Goal: Information Seeking & Learning: Understand process/instructions

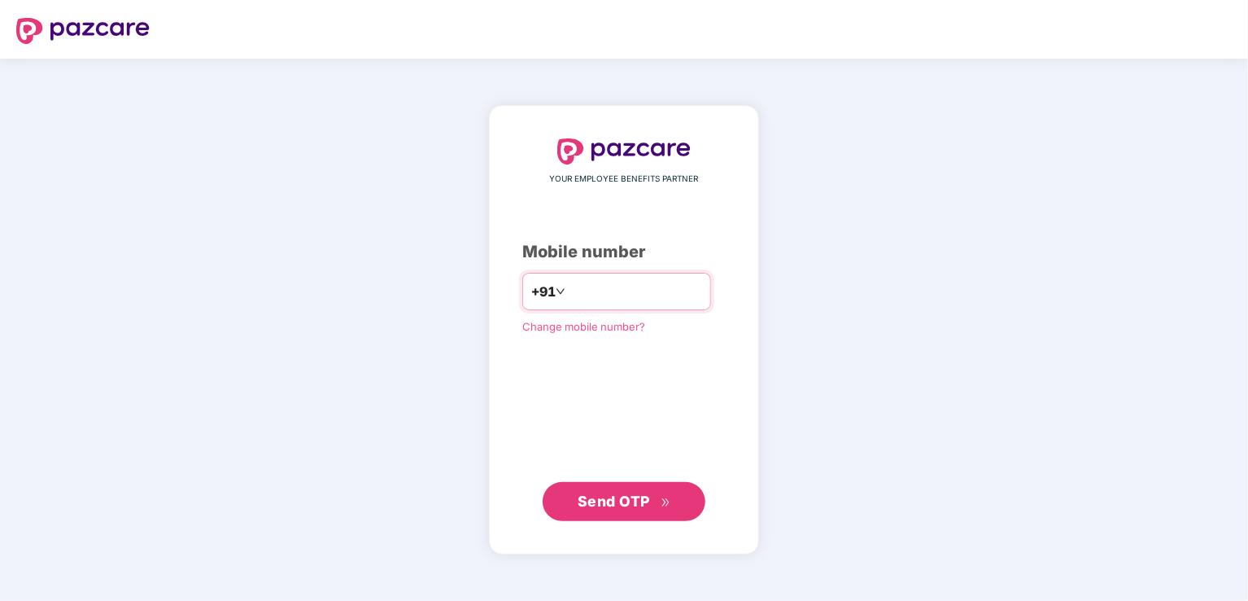
click at [581, 284] on input "number" at bounding box center [635, 291] width 133 height 26
type input "**********"
click at [664, 497] on icon "double-right" at bounding box center [666, 501] width 11 height 11
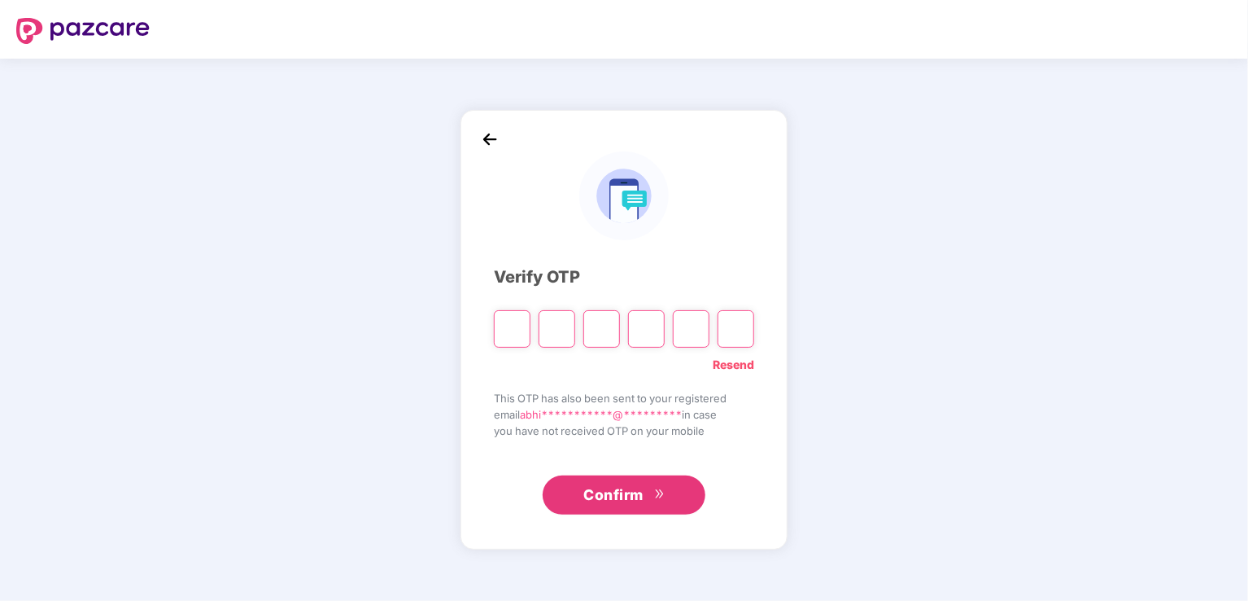
type input "*"
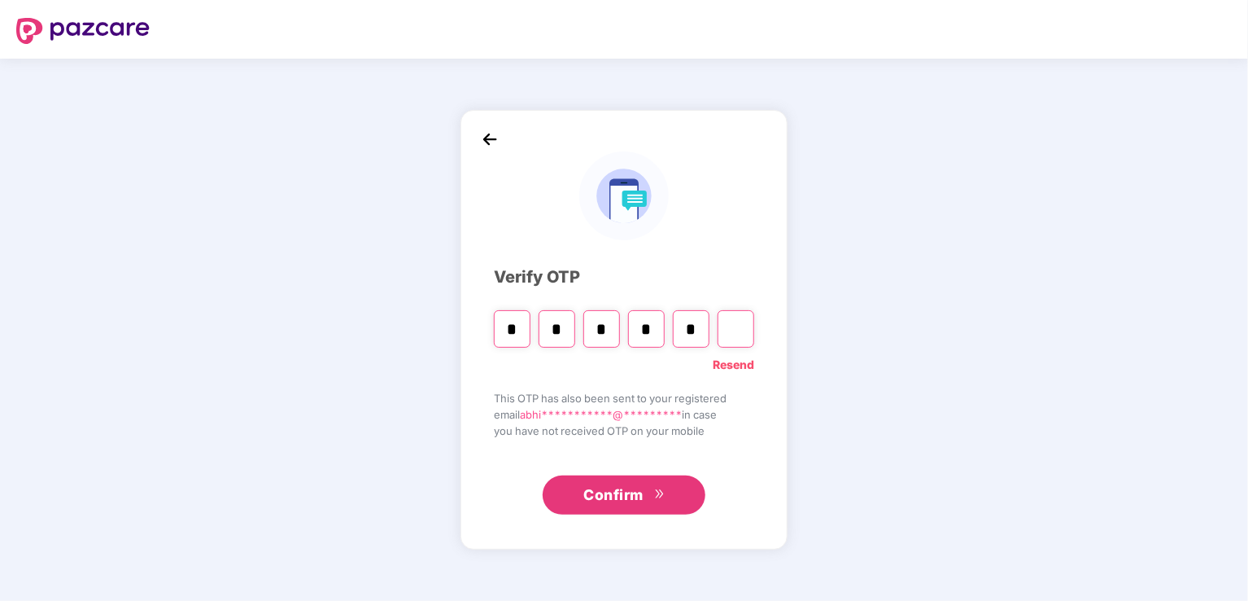
type input "*"
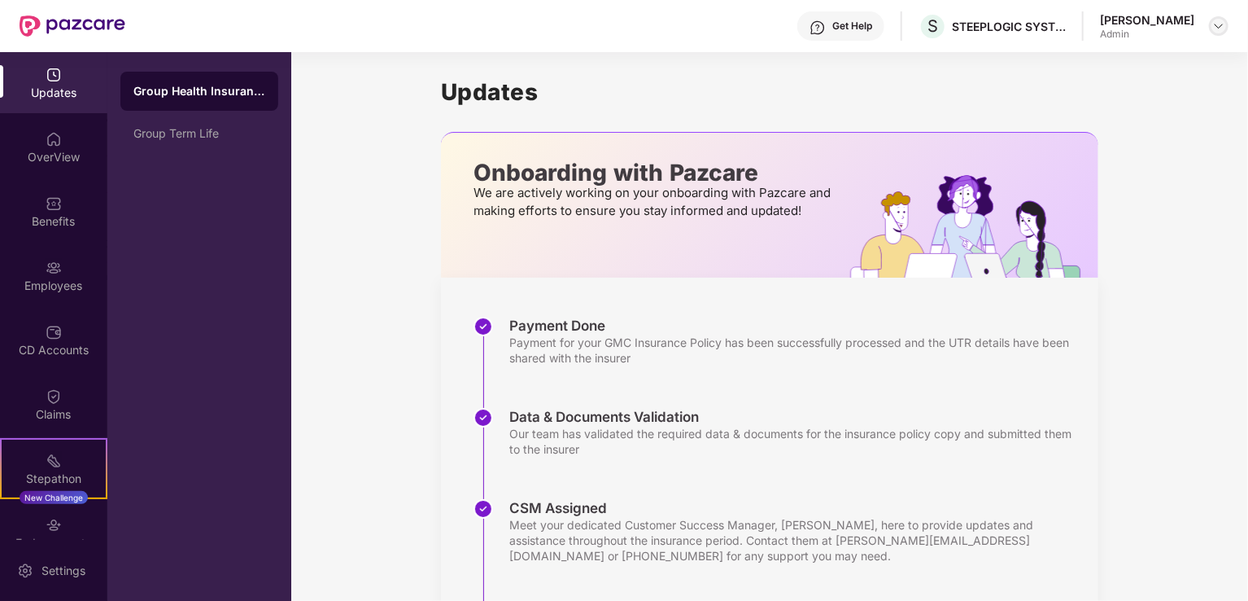
click at [1219, 25] on img at bounding box center [1218, 26] width 13 height 13
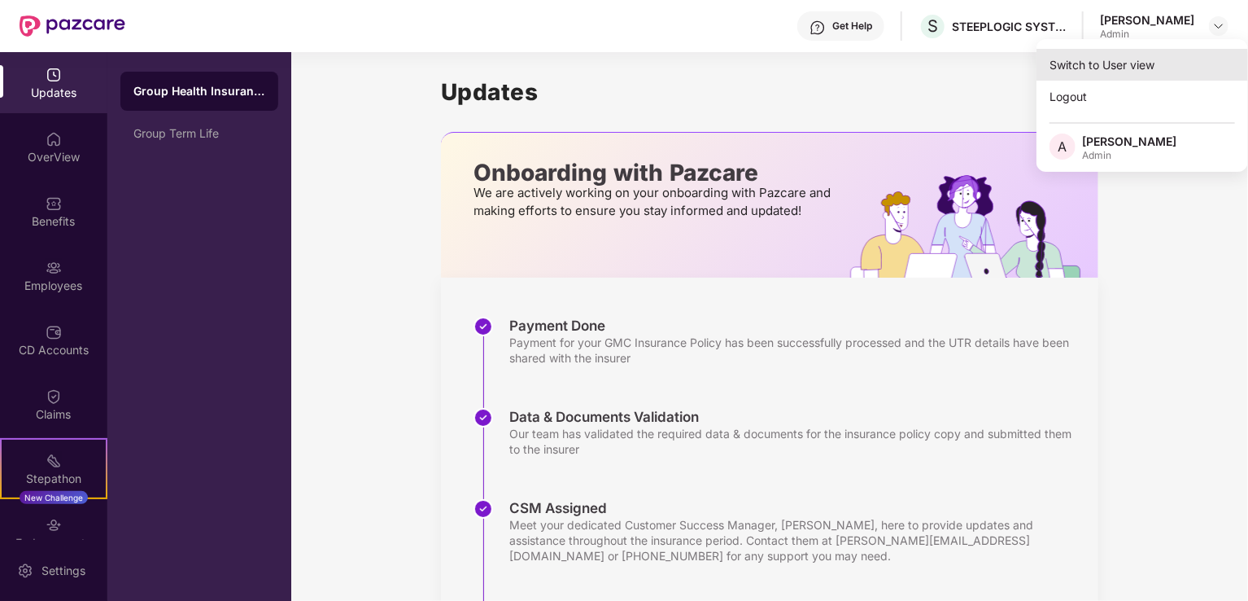
click at [1144, 69] on div "Switch to User view" at bounding box center [1143, 65] width 212 height 32
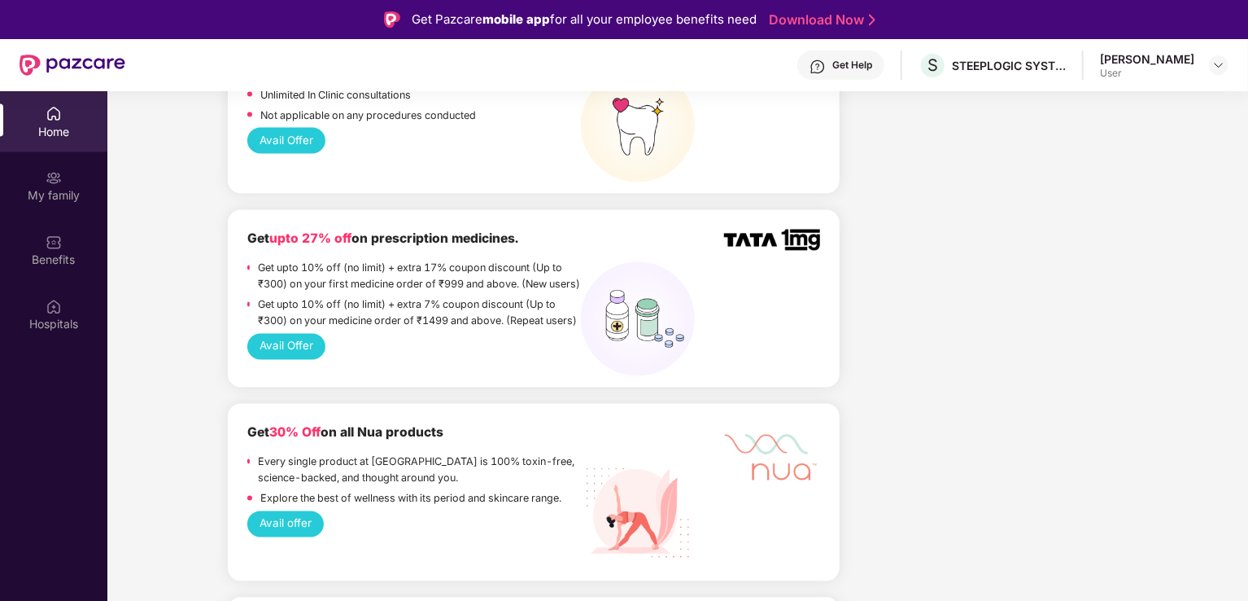
scroll to position [1478, 0]
click at [55, 190] on div "My family" at bounding box center [53, 196] width 107 height 16
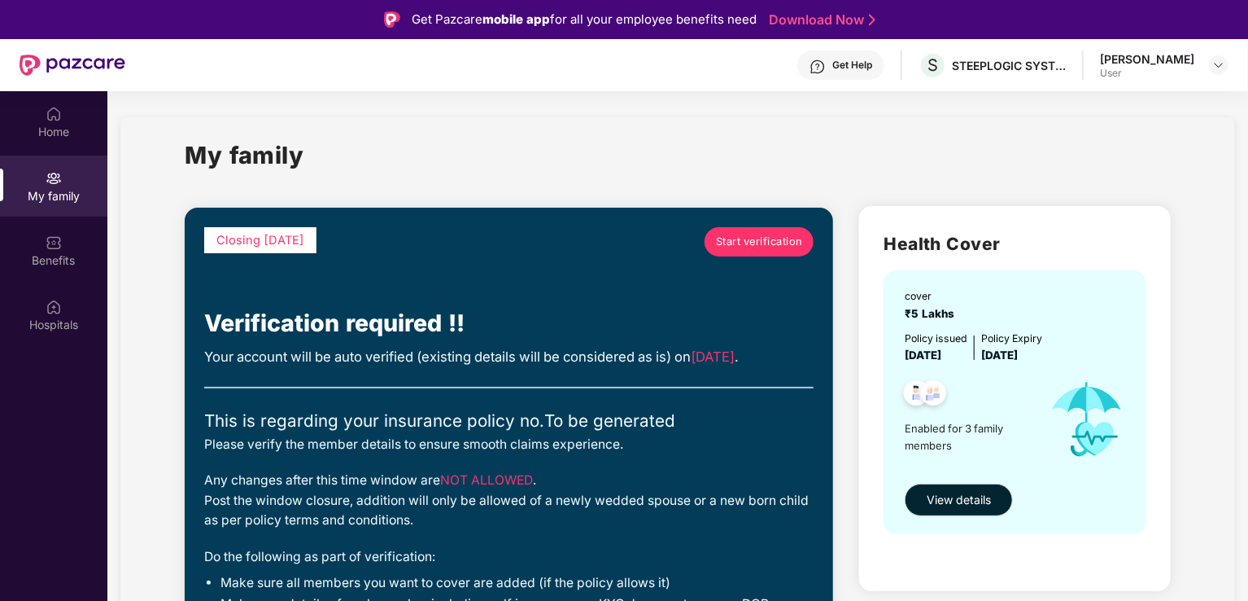
click at [255, 291] on div "Closing [DATE]" at bounding box center [260, 266] width 112 height 78
click at [931, 496] on span "View details" at bounding box center [959, 500] width 64 height 18
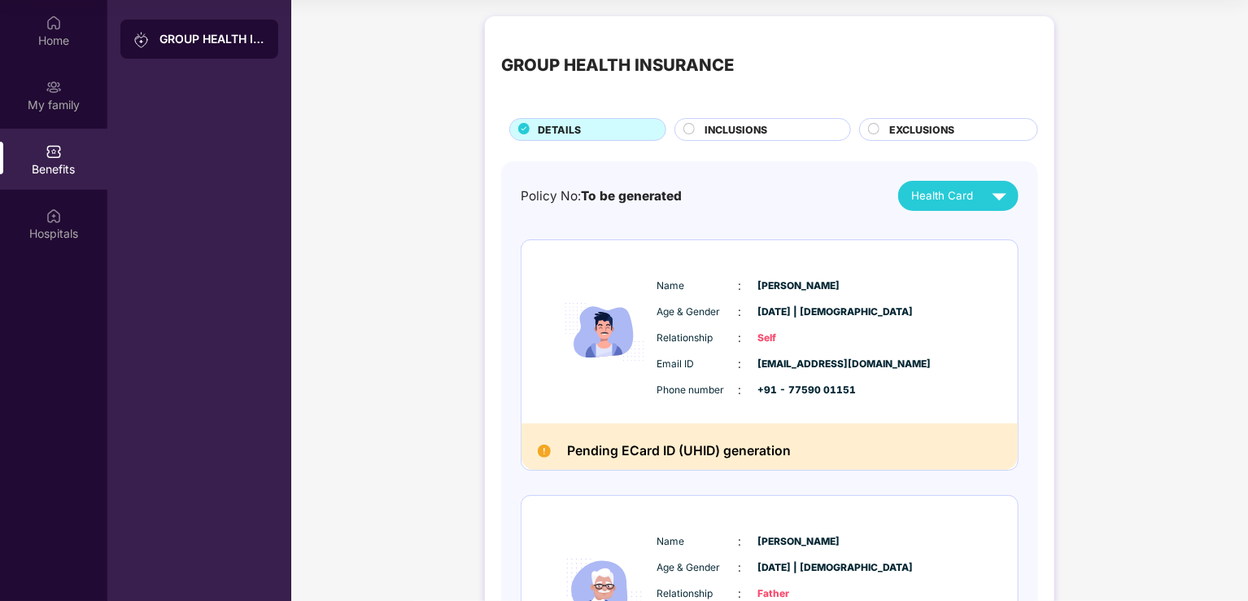
click at [727, 133] on span "INCLUSIONS" at bounding box center [736, 129] width 63 height 15
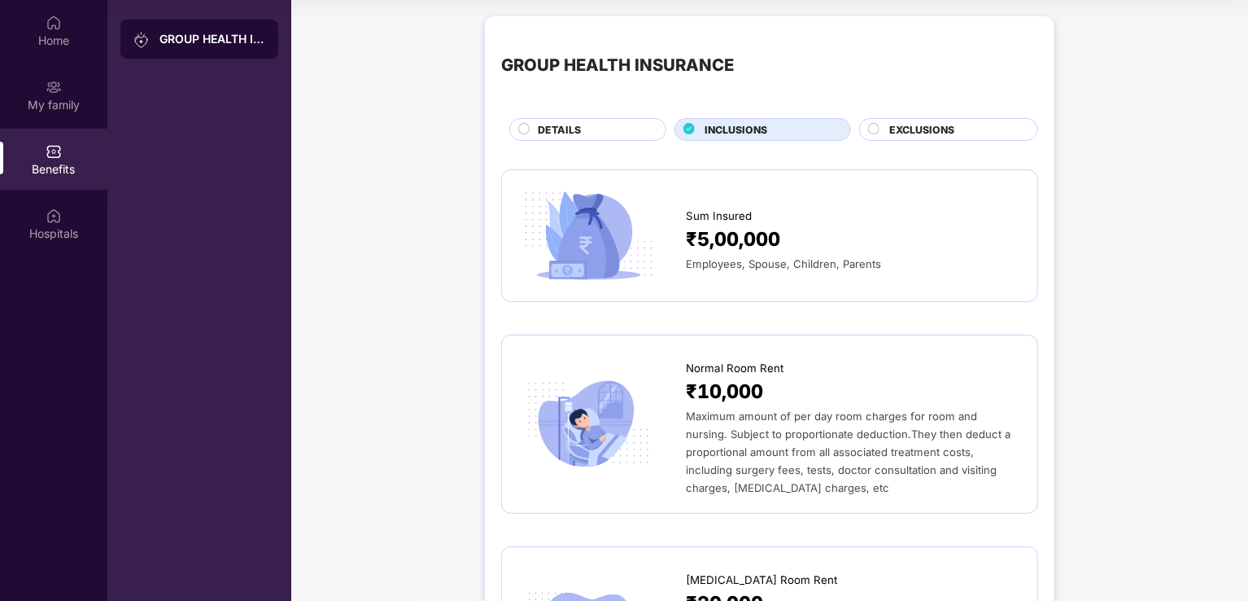
click at [894, 120] on div "EXCLUSIONS" at bounding box center [948, 129] width 179 height 23
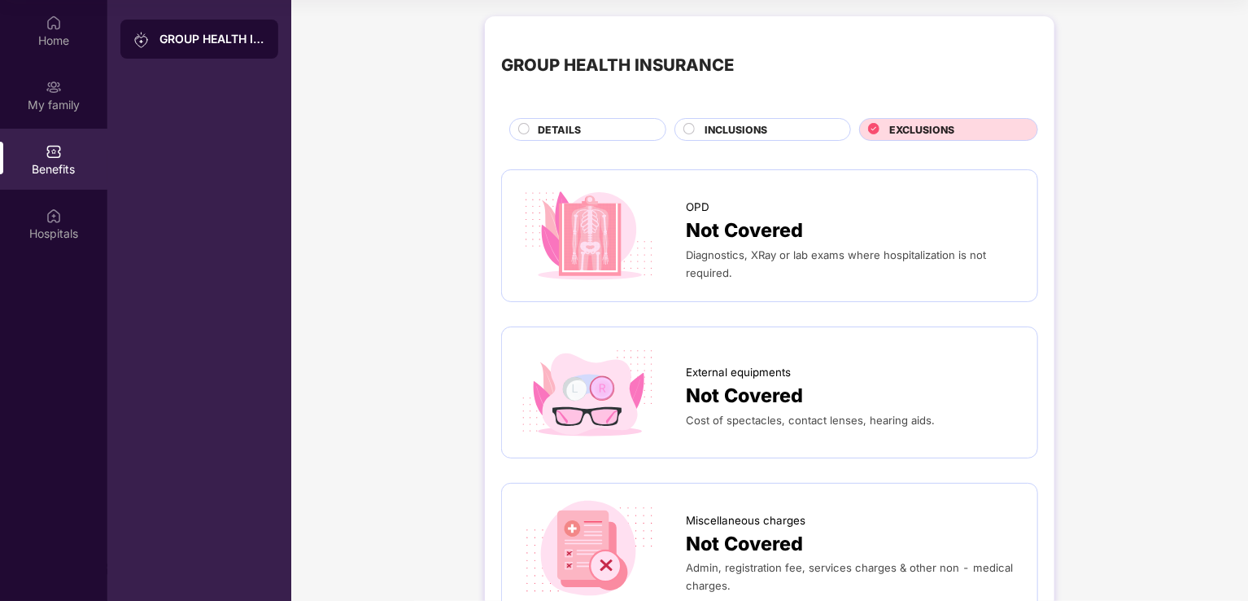
click at [525, 121] on div "DETAILS" at bounding box center [587, 129] width 157 height 23
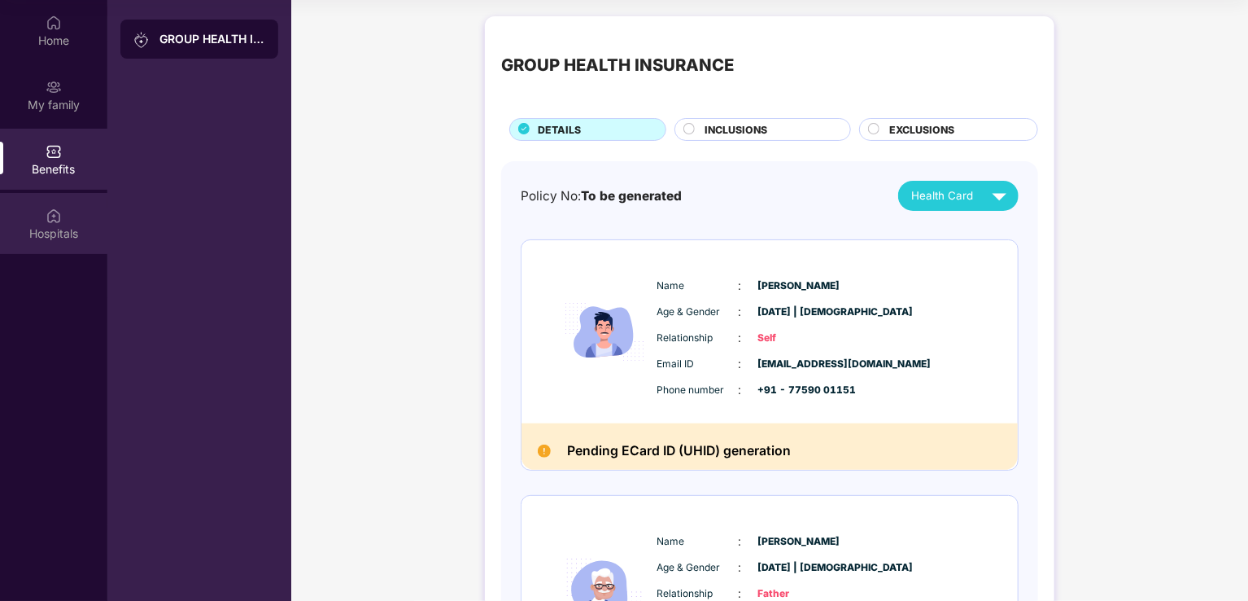
click at [55, 227] on div "Hospitals" at bounding box center [53, 233] width 107 height 16
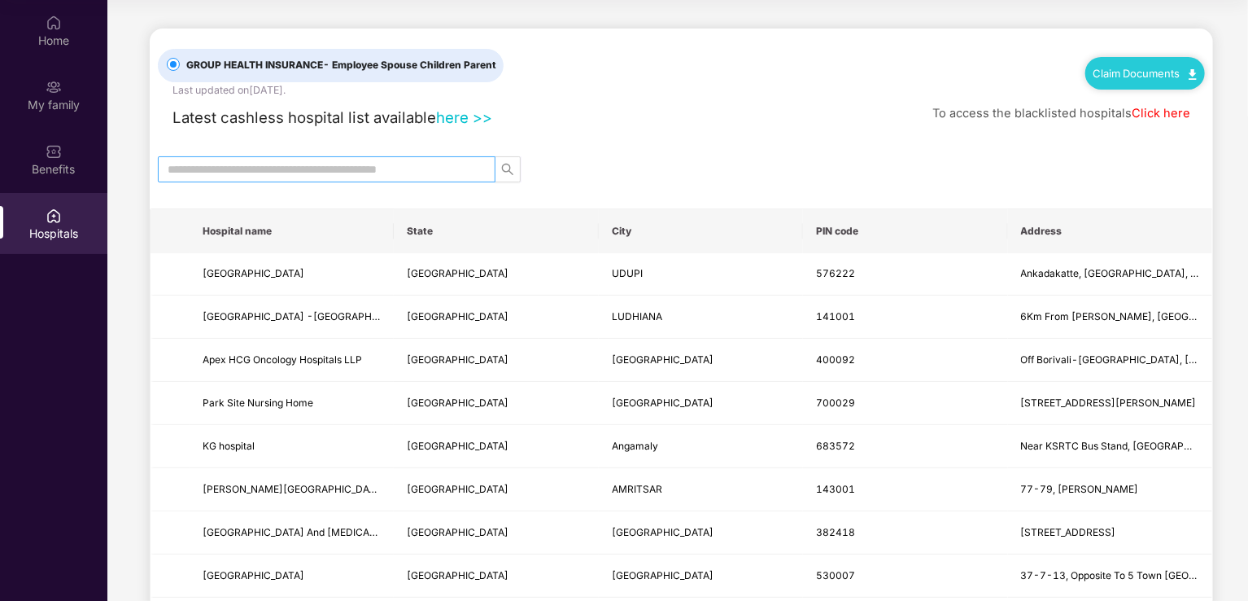
click at [280, 156] on span at bounding box center [327, 169] width 338 height 26
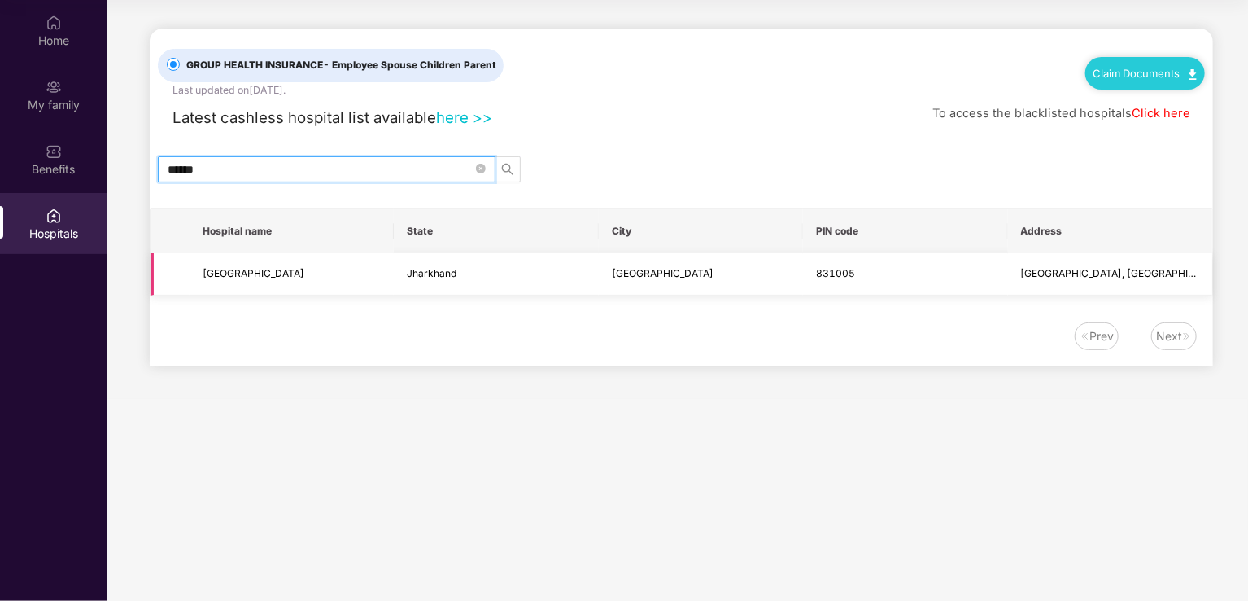
type input "******"
click at [635, 264] on td "[GEOGRAPHIC_DATA]" at bounding box center [701, 274] width 204 height 43
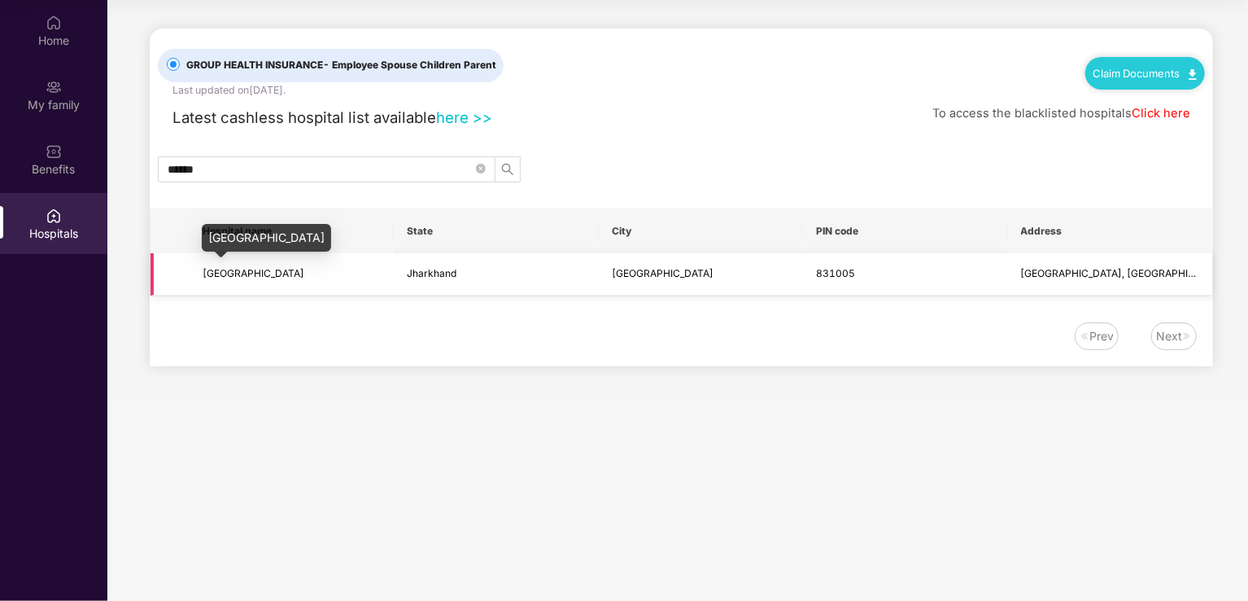
click at [266, 274] on span "[GEOGRAPHIC_DATA]" at bounding box center [254, 273] width 102 height 12
click at [1103, 67] on link "Claim Documents" at bounding box center [1145, 73] width 103 height 13
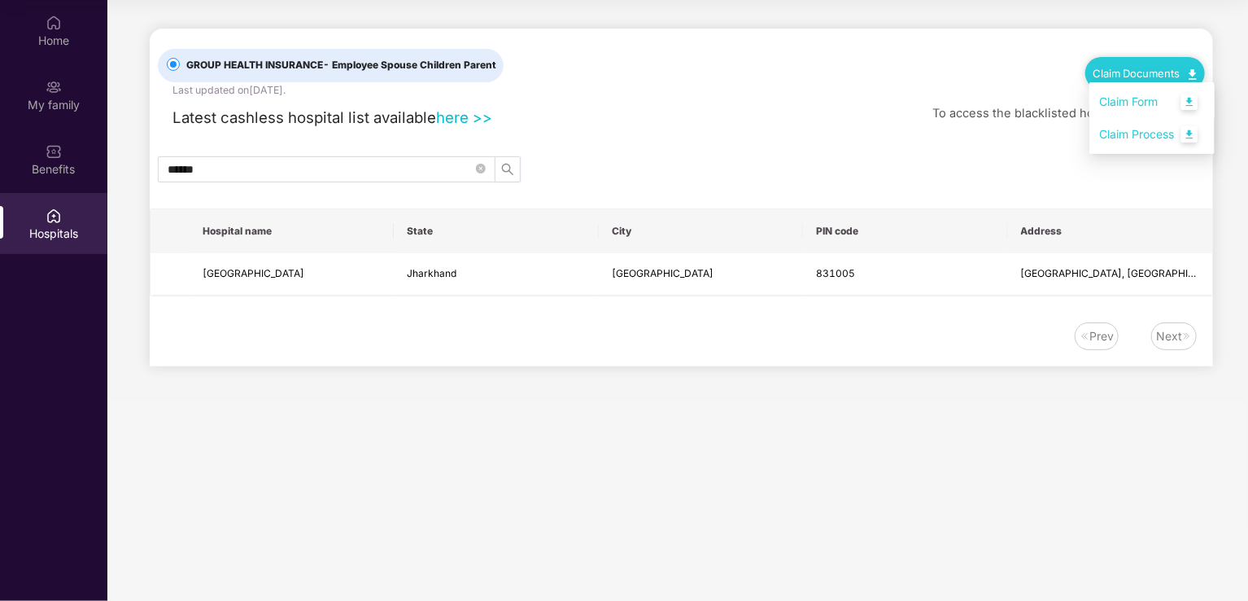
click at [1158, 98] on link "Claim Form" at bounding box center [1152, 102] width 106 height 35
click at [1151, 71] on link "Claim Documents" at bounding box center [1145, 73] width 103 height 13
click at [1129, 138] on link "Claim Process" at bounding box center [1152, 134] width 106 height 35
click at [459, 111] on link "here >>" at bounding box center [464, 117] width 56 height 18
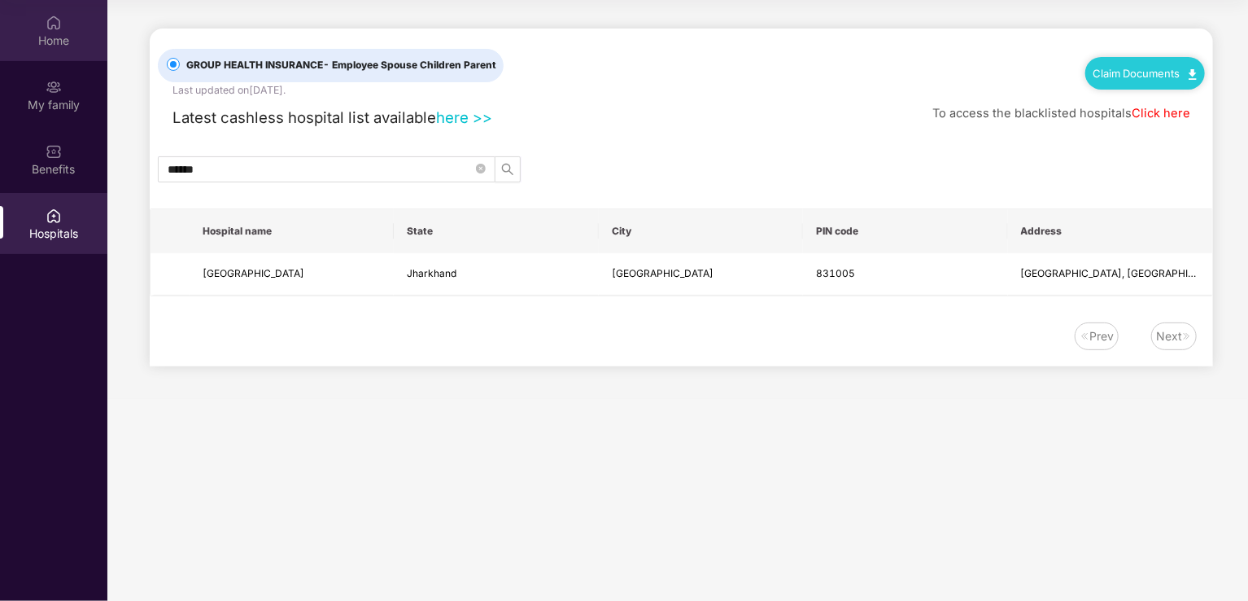
click at [54, 40] on div "Home" at bounding box center [53, 41] width 107 height 16
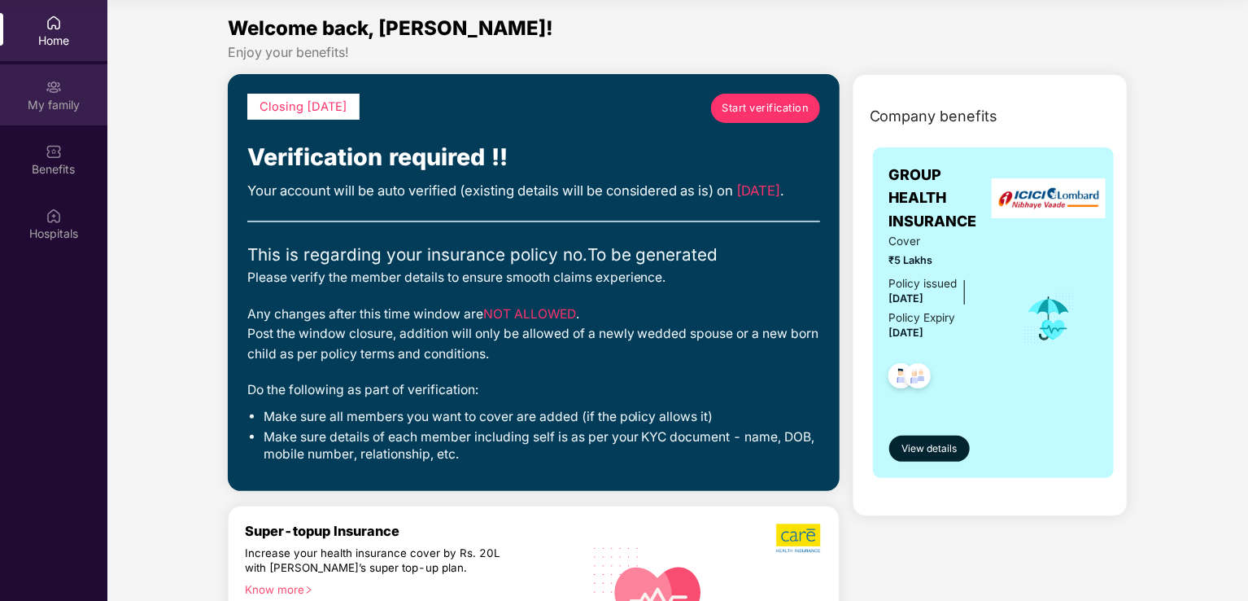
click at [58, 98] on div "My family" at bounding box center [53, 105] width 107 height 16
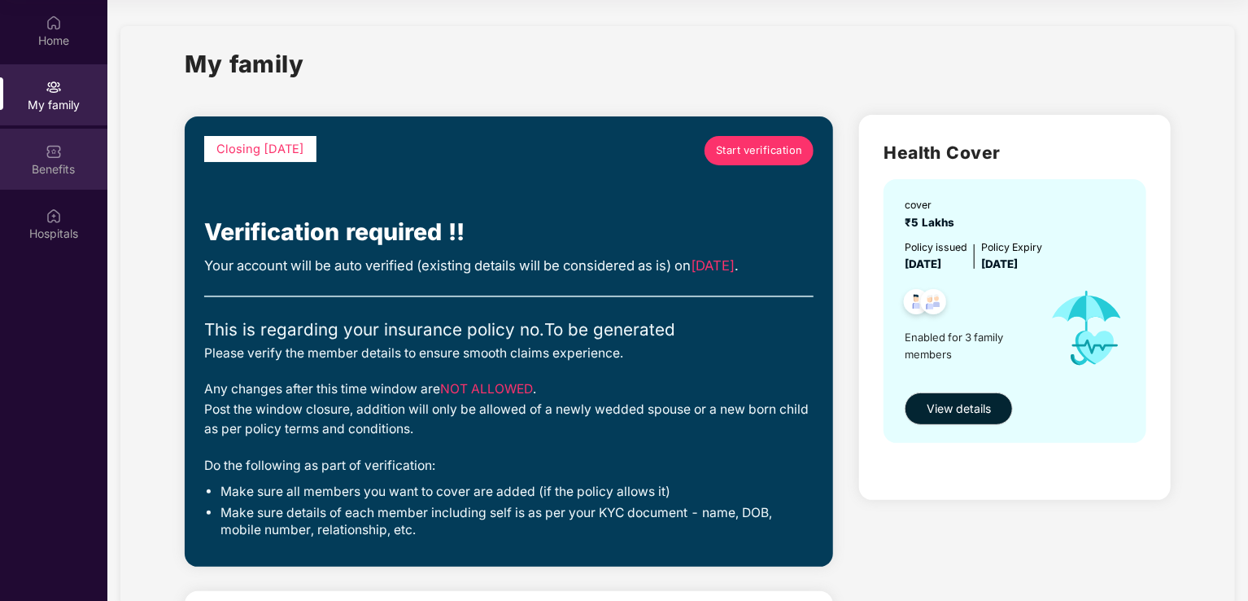
click at [58, 151] on img at bounding box center [54, 151] width 16 height 16
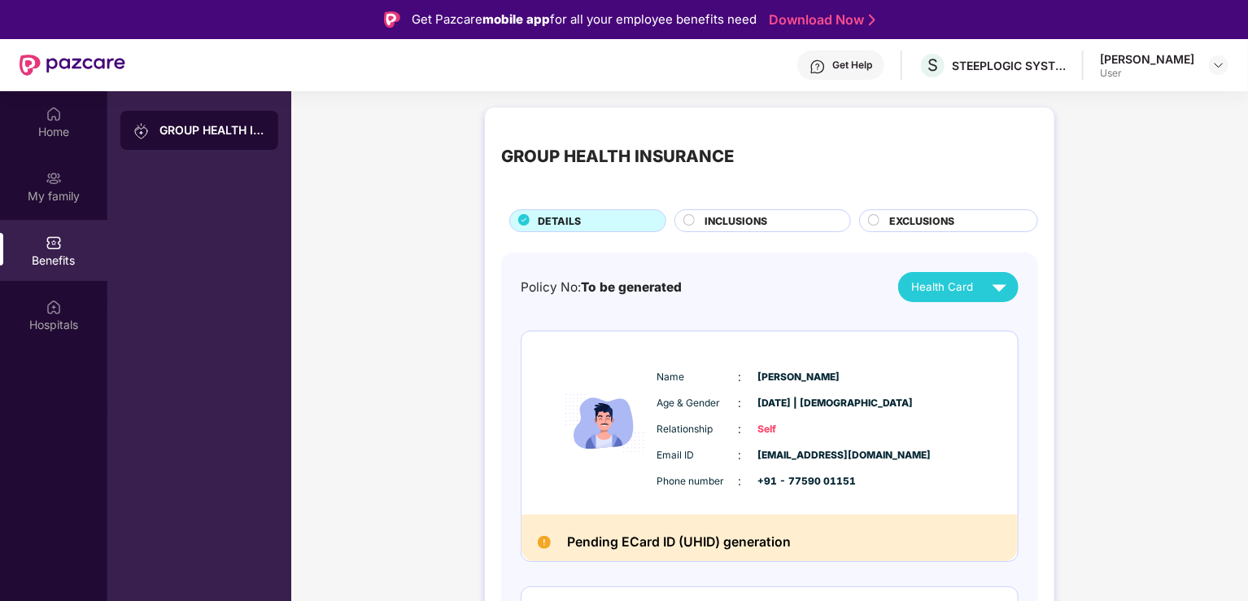
click at [827, 66] on div "Get Help" at bounding box center [840, 64] width 87 height 29
click at [1221, 68] on img at bounding box center [1218, 65] width 13 height 13
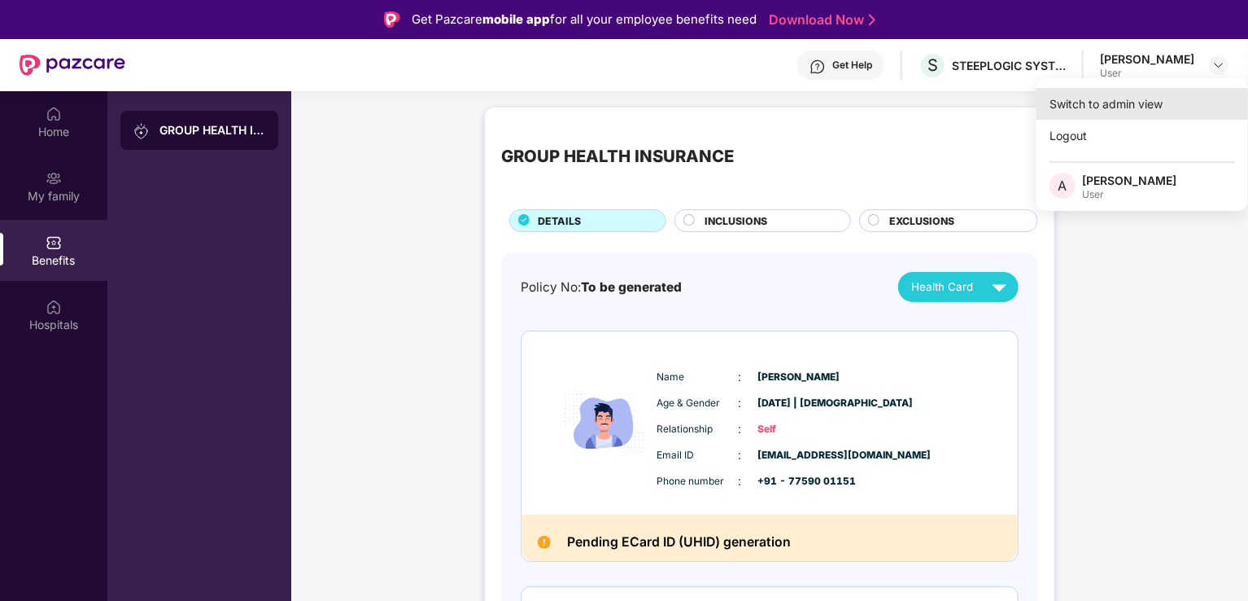
click at [1147, 104] on div "Switch to admin view" at bounding box center [1143, 104] width 212 height 32
